Goal: Task Accomplishment & Management: Manage account settings

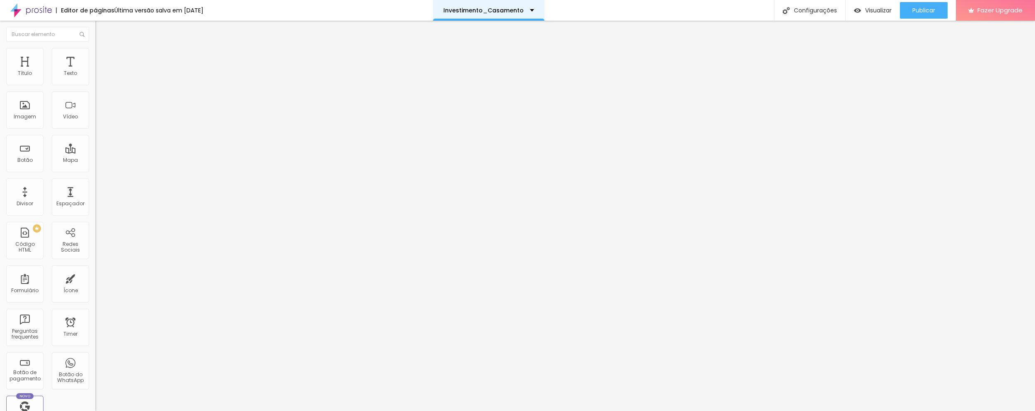
click at [541, 11] on div "Investimento_Casamento" at bounding box center [488, 10] width 111 height 21
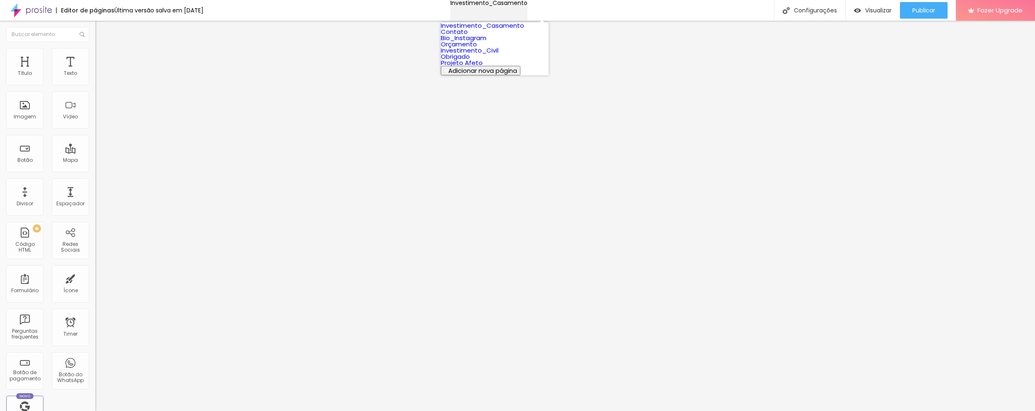
click at [527, 6] on div "Investimento_Casamento" at bounding box center [488, 3] width 77 height 6
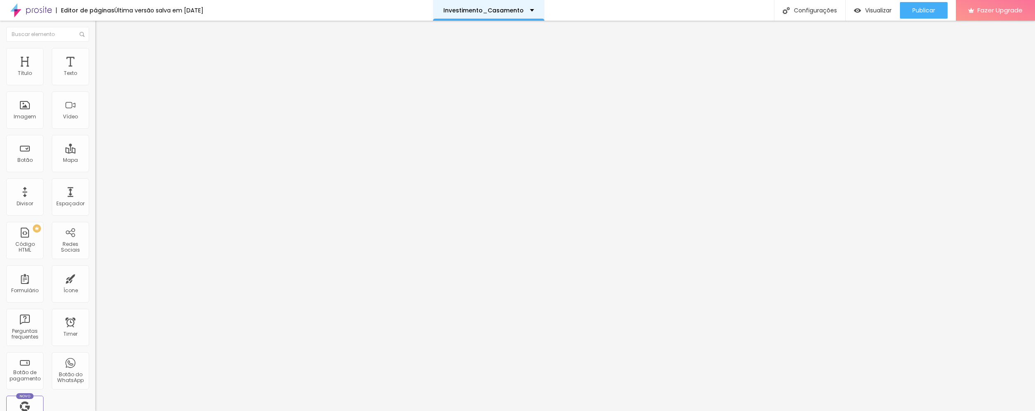
click at [534, 9] on div "Investimento_Casamento" at bounding box center [488, 10] width 91 height 6
click at [810, 9] on div "Configurações" at bounding box center [809, 10] width 71 height 21
click at [876, 7] on span "Visualizar" at bounding box center [878, 10] width 27 height 7
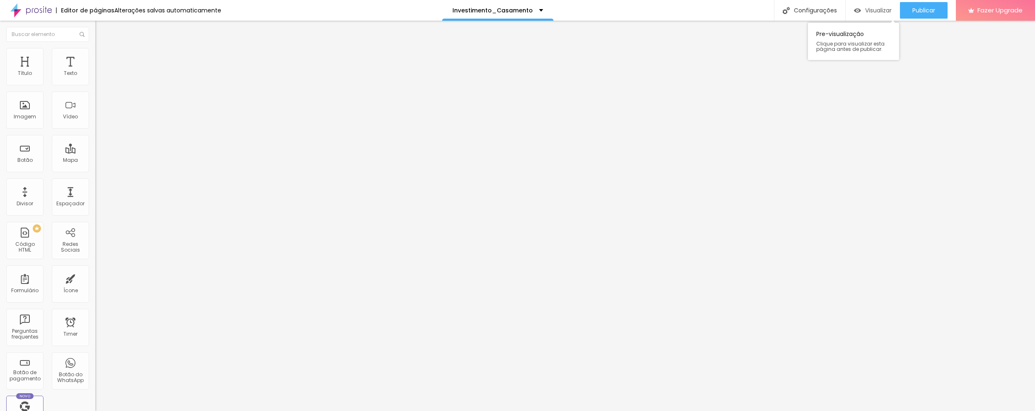
click at [876, 14] on span "Visualizar" at bounding box center [878, 10] width 27 height 7
drag, startPoint x: 928, startPoint y: 10, endPoint x: 926, endPoint y: 16, distance: 5.9
click at [927, 11] on span "Publicar" at bounding box center [923, 10] width 23 height 7
click at [862, 13] on div "Visualizar" at bounding box center [873, 10] width 38 height 7
drag, startPoint x: 924, startPoint y: 10, endPoint x: 923, endPoint y: 18, distance: 8.0
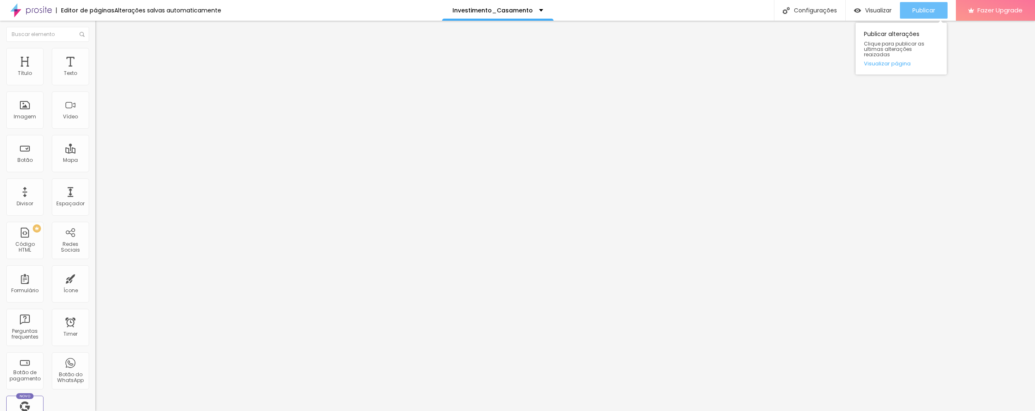
click at [924, 11] on span "Publicar" at bounding box center [923, 10] width 23 height 7
click at [911, 12] on button "Publicar" at bounding box center [924, 10] width 48 height 17
click at [870, 10] on span "Visualizar" at bounding box center [870, 10] width 27 height 7
drag, startPoint x: 918, startPoint y: 9, endPoint x: 903, endPoint y: 22, distance: 19.7
click at [918, 9] on span "Publicar" at bounding box center [923, 10] width 23 height 7
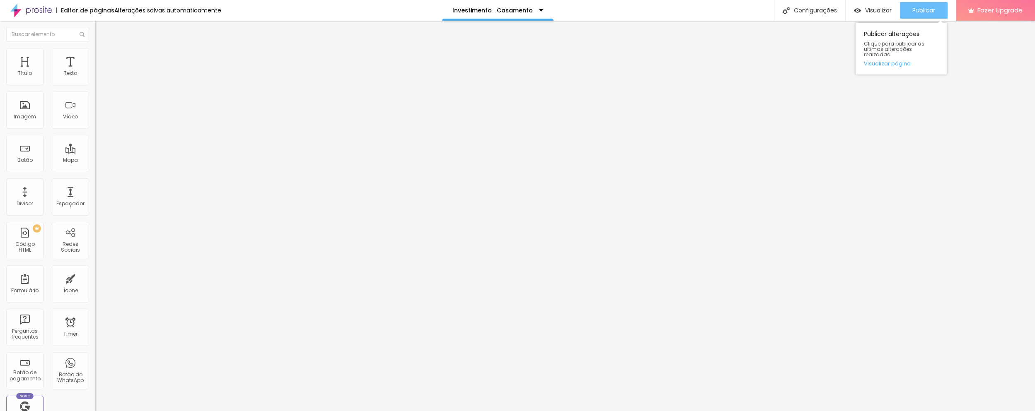
click at [921, 5] on div "Publicar" at bounding box center [923, 10] width 23 height 17
click at [919, 9] on span "Publicar" at bounding box center [923, 10] width 23 height 7
click at [881, 14] on span "Visualizar" at bounding box center [870, 10] width 27 height 7
